Goal: Task Accomplishment & Management: Use online tool/utility

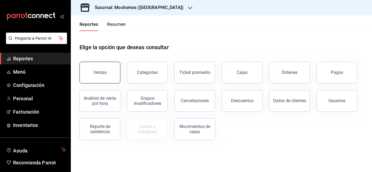
drag, startPoint x: 109, startPoint y: 77, endPoint x: 115, endPoint y: 76, distance: 6.0
click at [113, 76] on button "Ventas" at bounding box center [100, 73] width 41 height 22
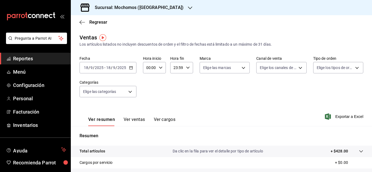
click at [131, 68] on icon "button" at bounding box center [131, 68] width 4 height 4
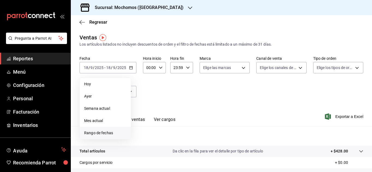
click at [108, 132] on span "Rango de fechas" at bounding box center [105, 133] width 42 height 6
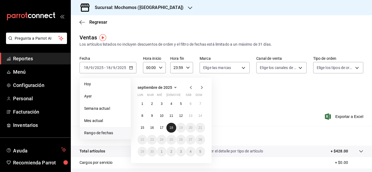
click at [171, 129] on abbr "18" at bounding box center [171, 128] width 4 height 4
click at [160, 128] on abbr "17" at bounding box center [162, 128] width 4 height 4
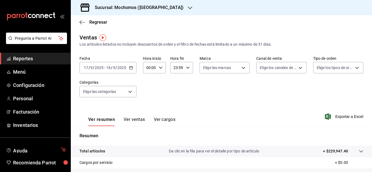
click at [131, 67] on \(Stroke\) "button" at bounding box center [130, 67] width 3 height 3
click at [162, 71] on div "00:00 Hora inicio" at bounding box center [154, 67] width 23 height 11
click at [149, 92] on span "03" at bounding box center [148, 93] width 2 height 4
type input "03:00"
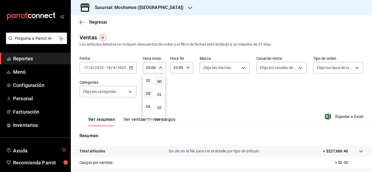
drag, startPoint x: 369, startPoint y: 107, endPoint x: 367, endPoint y: 132, distance: 24.3
click at [367, 132] on div at bounding box center [186, 86] width 372 height 172
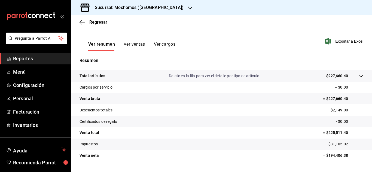
scroll to position [78, 0]
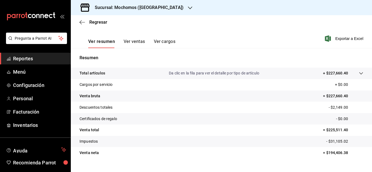
click at [43, 56] on span "Reportes" at bounding box center [39, 58] width 53 height 7
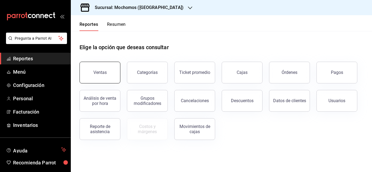
click at [96, 76] on button "Ventas" at bounding box center [100, 73] width 41 height 22
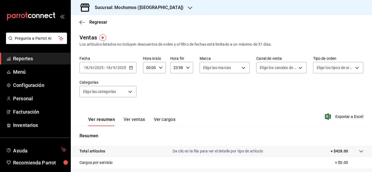
click at [109, 70] on input "18" at bounding box center [108, 68] width 5 height 4
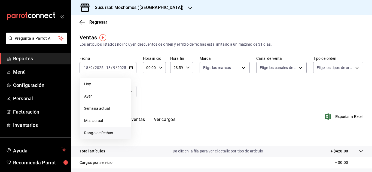
click at [102, 132] on span "Rango de fechas" at bounding box center [105, 133] width 42 height 6
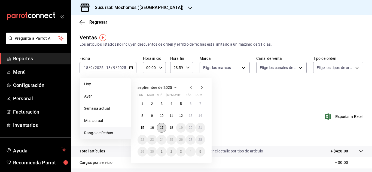
click at [161, 129] on abbr "17" at bounding box center [162, 128] width 4 height 4
click at [168, 127] on button "18" at bounding box center [171, 128] width 10 height 10
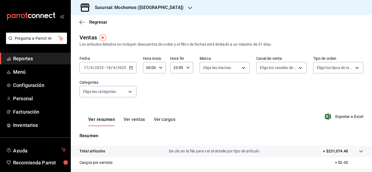
click at [161, 69] on icon "button" at bounding box center [161, 68] width 4 height 4
click at [151, 91] on button "03" at bounding box center [148, 93] width 9 height 11
type input "03:00"
drag, startPoint x: 370, startPoint y: 104, endPoint x: 368, endPoint y: 127, distance: 23.0
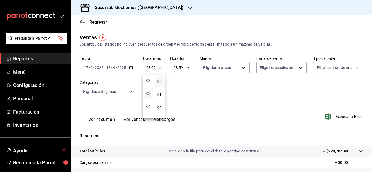
click at [368, 127] on div at bounding box center [186, 86] width 372 height 172
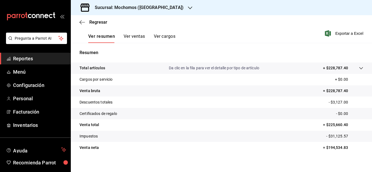
scroll to position [88, 0]
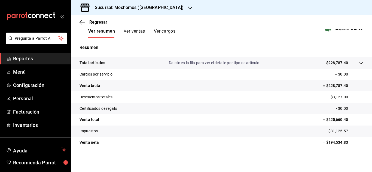
click at [95, 26] on div "Regresar" at bounding box center [221, 22] width 301 height 14
click at [95, 23] on span "Regresar" at bounding box center [98, 22] width 18 height 5
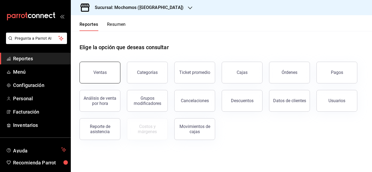
click at [91, 73] on button "Ventas" at bounding box center [100, 73] width 41 height 22
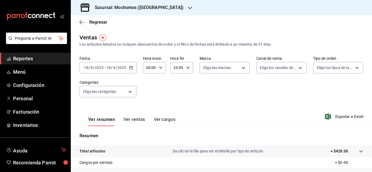
click at [134, 65] on div "[DATE] [DATE] - [DATE] [DATE]" at bounding box center [108, 67] width 57 height 11
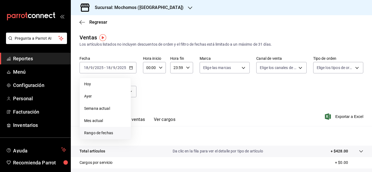
click at [103, 134] on span "Rango de fechas" at bounding box center [105, 133] width 42 height 6
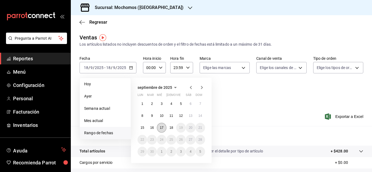
click at [159, 129] on button "17" at bounding box center [162, 128] width 10 height 10
click at [168, 127] on button "18" at bounding box center [171, 128] width 10 height 10
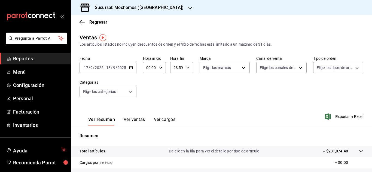
click at [161, 67] on icon "button" at bounding box center [161, 68] width 4 height 4
click at [149, 107] on span "02" at bounding box center [148, 108] width 2 height 4
type input "02:00"
click at [130, 93] on div at bounding box center [186, 86] width 372 height 172
click at [129, 93] on body "Pregunta a Parrot AI Reportes Menú Configuración Personal Facturación Inventari…" at bounding box center [186, 86] width 372 height 172
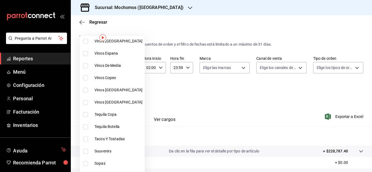
scroll to position [136, 0]
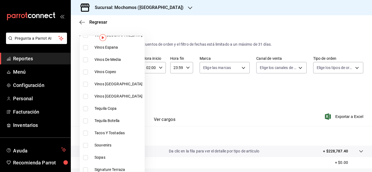
click at [108, 129] on li "Tacos Y Tostadas" at bounding box center [112, 133] width 65 height 12
type input "07b7658b-1879-4ab7-8a6b-aa976ead5be5"
checkbox input "true"
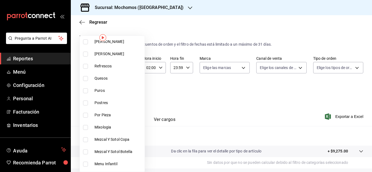
scroll to position [327, 0]
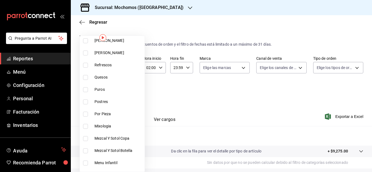
click at [104, 79] on span "Quesos" at bounding box center [118, 78] width 48 height 6
type input "07b7658b-1879-4ab7-8a6b-aa976ead5be5,11976785-86d8-41ba-9aa7-4084a17ce549"
checkbox input "true"
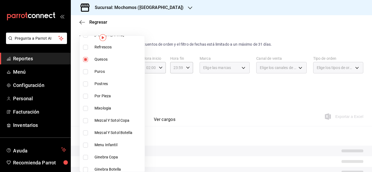
scroll to position [354, 0]
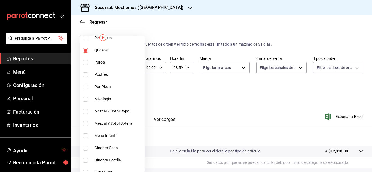
click at [105, 74] on span "Postres" at bounding box center [118, 75] width 48 height 6
type input "07b7658b-1879-4ab7-8a6b-aa976ead5be5,11976785-86d8-41ba-9aa7-4084a17ce549,60512…"
checkbox input "true"
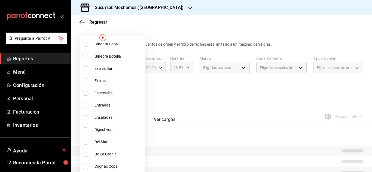
scroll to position [463, 0]
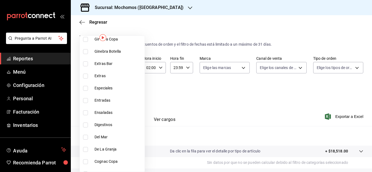
click at [101, 101] on span "Entradas" at bounding box center [118, 101] width 48 height 6
type input "07b7658b-1879-4ab7-8a6b-aa976ead5be5,11976785-86d8-41ba-9aa7-4084a17ce549,60512…"
checkbox input "true"
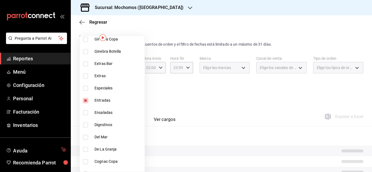
click at [107, 112] on span "Ensaladas" at bounding box center [118, 113] width 48 height 6
type input "07b7658b-1879-4ab7-8a6b-aa976ead5be5,11976785-86d8-41ba-9aa7-4084a17ce549,60512…"
checkbox input "true"
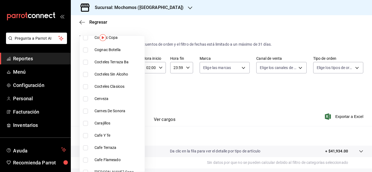
scroll to position [599, 0]
click at [104, 98] on span "Carnes De Sonora" at bounding box center [118, 99] width 48 height 6
type input "07b7658b-1879-4ab7-8a6b-aa976ead5be5,11976785-86d8-41ba-9aa7-4084a17ce549,60512…"
checkbox input "true"
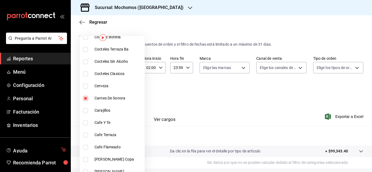
scroll to position [591, 0]
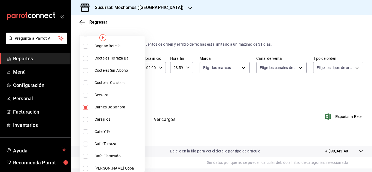
click at [337, 117] on div at bounding box center [186, 86] width 372 height 172
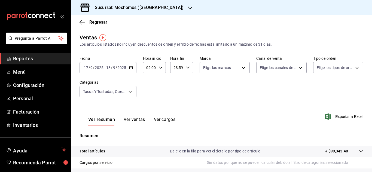
click at [341, 117] on span "Exportar a Excel" at bounding box center [344, 117] width 37 height 7
click at [97, 24] on span "Regresar" at bounding box center [98, 22] width 18 height 5
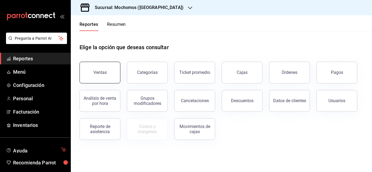
click at [98, 70] on button "Ventas" at bounding box center [100, 73] width 41 height 22
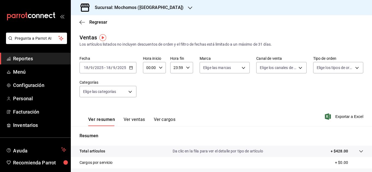
click at [129, 65] on div "[DATE] [DATE] - [DATE] [DATE]" at bounding box center [108, 67] width 57 height 11
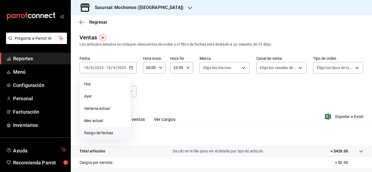
click at [111, 133] on span "Rango de fechas" at bounding box center [105, 133] width 42 height 6
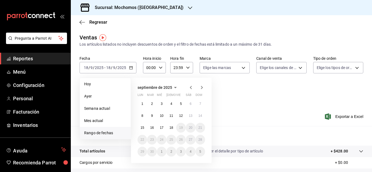
click at [160, 65] on div "00:00 Hora inicio" at bounding box center [154, 67] width 23 height 11
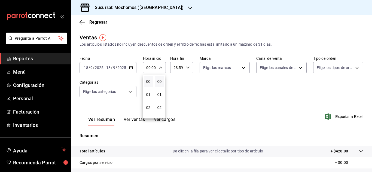
click at [132, 67] on div at bounding box center [186, 86] width 372 height 172
click at [162, 64] on div "00:00 Hora inicio" at bounding box center [154, 67] width 23 height 11
click at [151, 106] on button "02" at bounding box center [148, 107] width 9 height 11
type input "02:00"
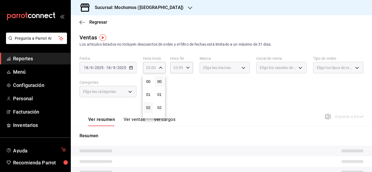
click at [129, 70] on div at bounding box center [186, 86] width 372 height 172
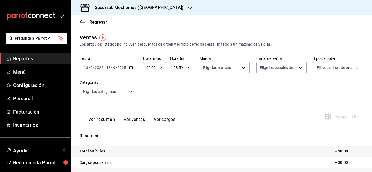
click at [127, 70] on div "[DATE] [DATE] - [DATE] [DATE]" at bounding box center [108, 67] width 57 height 11
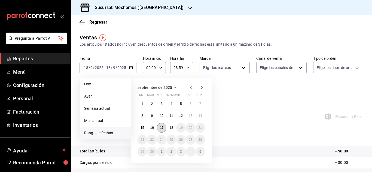
click at [160, 126] on button "17" at bounding box center [162, 128] width 10 height 10
click at [168, 126] on button "18" at bounding box center [171, 128] width 10 height 10
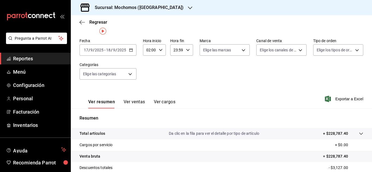
scroll to position [27, 0]
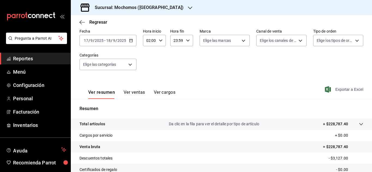
click at [347, 89] on span "Exportar a Excel" at bounding box center [344, 89] width 37 height 7
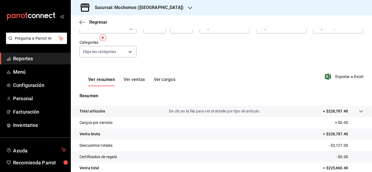
scroll to position [0, 0]
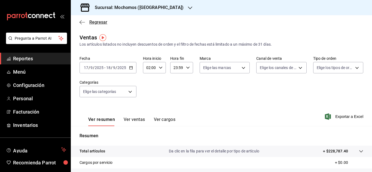
click at [101, 23] on span "Regresar" at bounding box center [98, 22] width 18 height 5
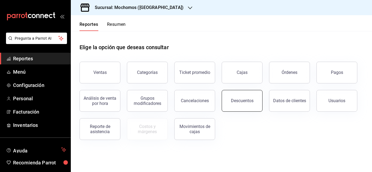
click at [258, 99] on button "Descuentos" at bounding box center [242, 101] width 41 height 22
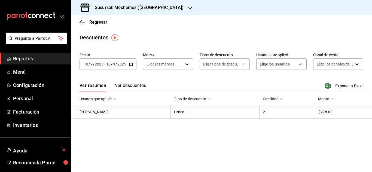
click at [127, 63] on div "[DATE] [DATE] - [DATE] [DATE]" at bounding box center [108, 64] width 57 height 11
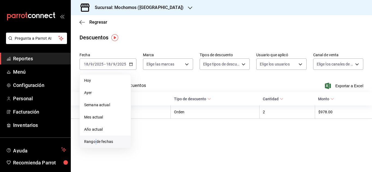
click at [96, 140] on span "Rango de fechas" at bounding box center [105, 142] width 42 height 6
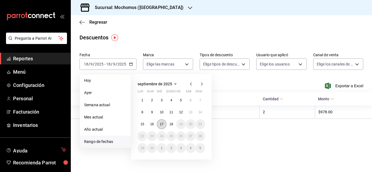
click at [159, 121] on button "17" at bounding box center [162, 125] width 10 height 10
click at [173, 123] on button "18" at bounding box center [171, 125] width 10 height 10
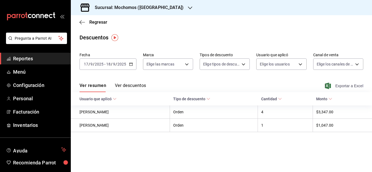
click at [340, 84] on span "Exportar a Excel" at bounding box center [344, 86] width 37 height 7
click at [98, 22] on span "Regresar" at bounding box center [98, 22] width 18 height 5
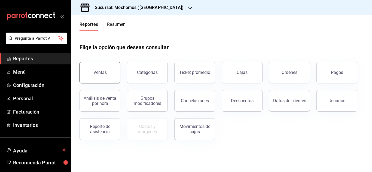
click at [111, 75] on button "Ventas" at bounding box center [100, 73] width 41 height 22
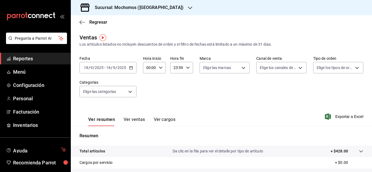
click at [131, 67] on \(Stroke\) "button" at bounding box center [130, 67] width 3 height 3
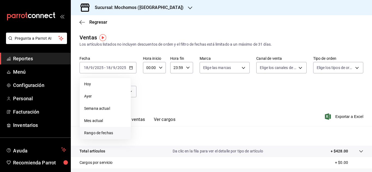
click at [93, 131] on span "Rango de fechas" at bounding box center [105, 133] width 42 height 6
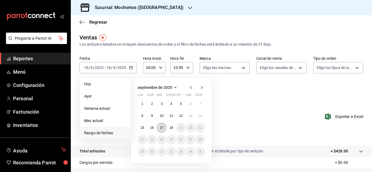
click at [161, 127] on abbr "17" at bounding box center [162, 128] width 4 height 4
click at [167, 127] on button "18" at bounding box center [171, 128] width 10 height 10
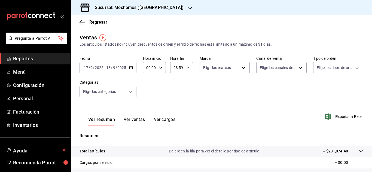
click at [156, 68] on input "00:00" at bounding box center [150, 67] width 14 height 11
click at [149, 106] on span "02" at bounding box center [148, 108] width 2 height 4
type input "02:00"
click at [201, 96] on div at bounding box center [186, 86] width 372 height 172
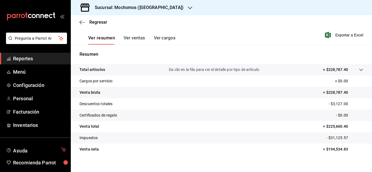
scroll to position [88, 0]
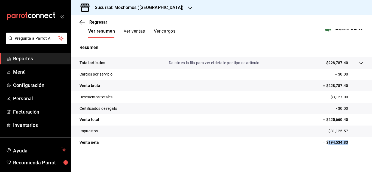
drag, startPoint x: 324, startPoint y: 142, endPoint x: 344, endPoint y: 143, distance: 20.7
click at [344, 143] on p "= $194,534.83" at bounding box center [343, 143] width 40 height 6
copy p "194,534.83"
